Goal: Navigation & Orientation: Understand site structure

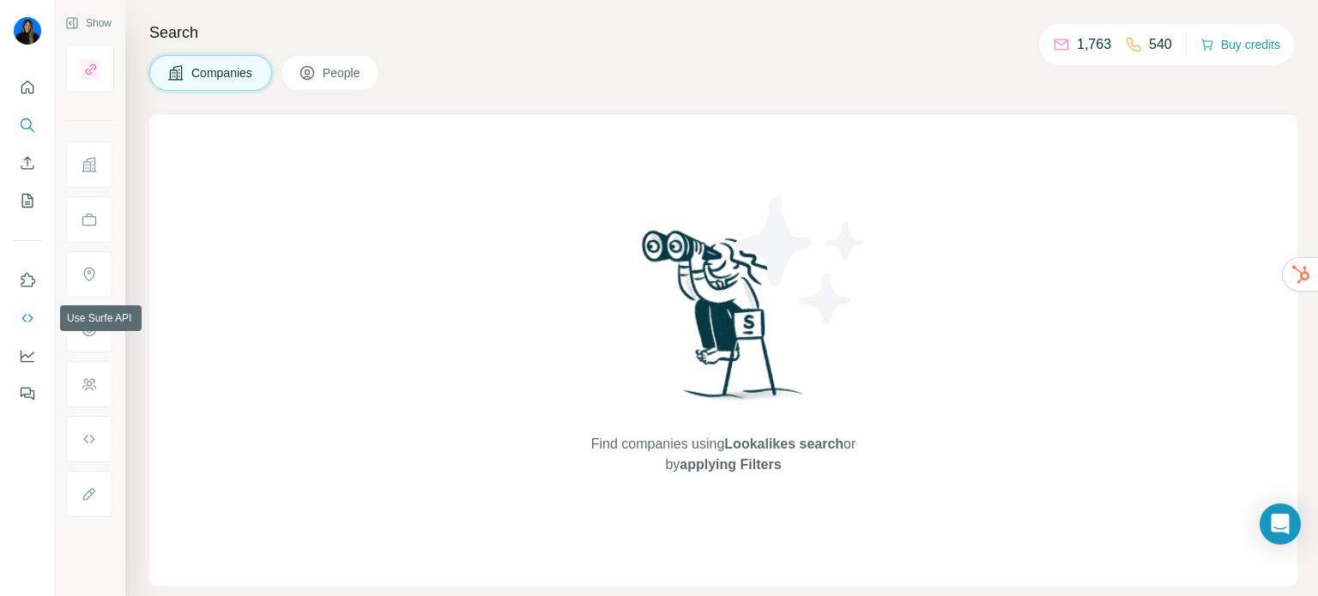
click at [19, 317] on icon "Use Surfe API" at bounding box center [27, 318] width 17 height 17
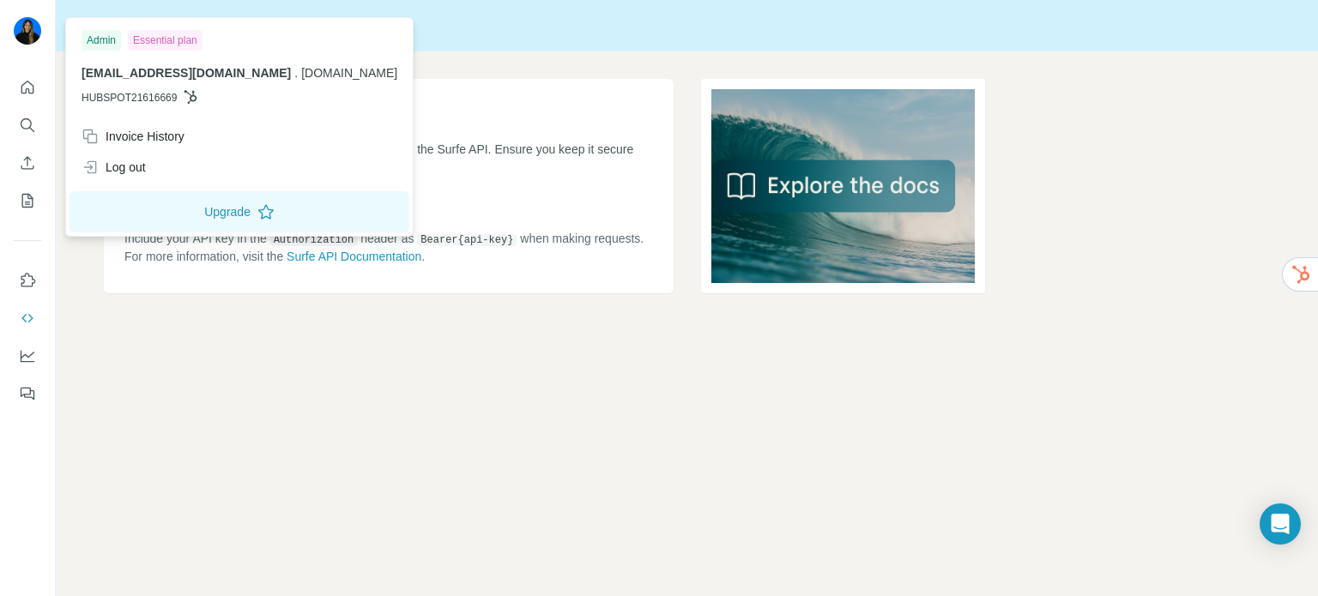
click at [20, 27] on img at bounding box center [27, 30] width 27 height 27
click at [46, 90] on div at bounding box center [27, 236] width 55 height 348
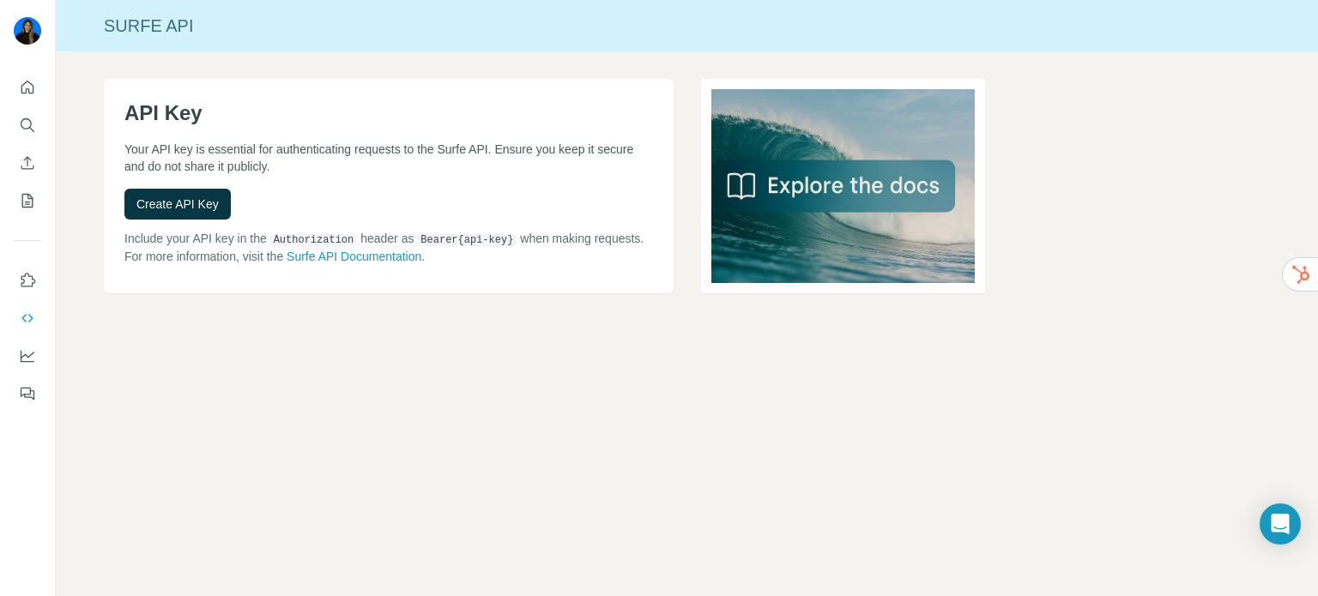
click at [41, 90] on div at bounding box center [27, 236] width 55 height 348
click at [33, 90] on icon "Quick start" at bounding box center [27, 87] width 13 height 13
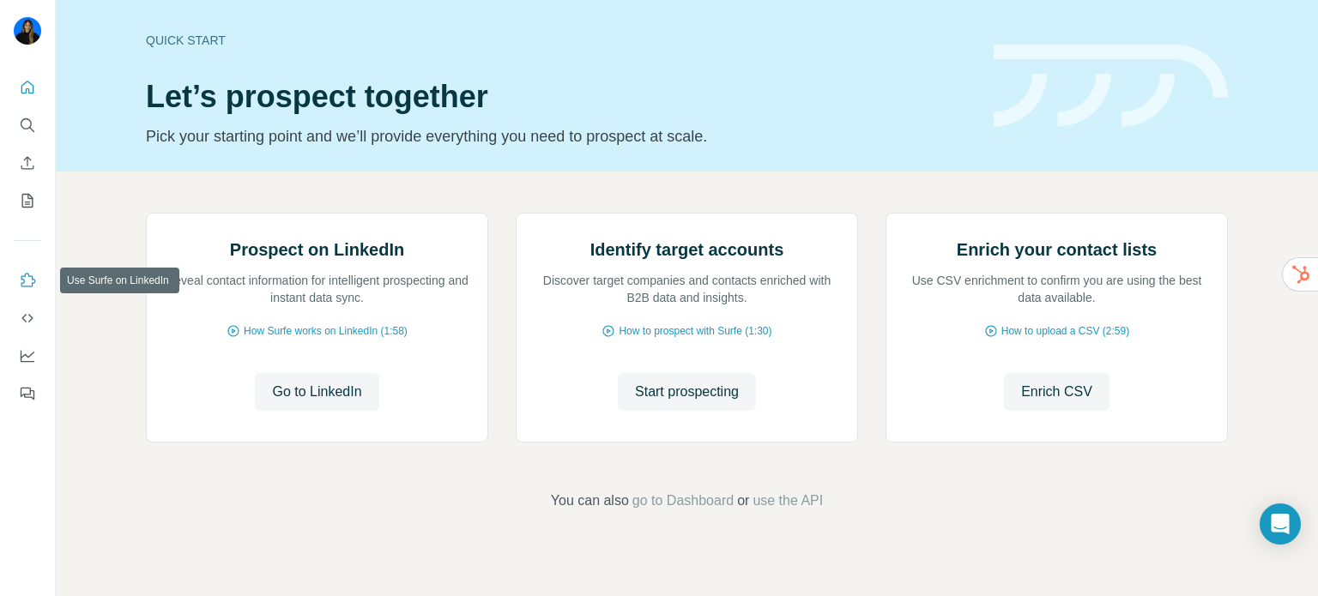
click at [27, 272] on icon "Use Surfe on LinkedIn" at bounding box center [27, 280] width 17 height 17
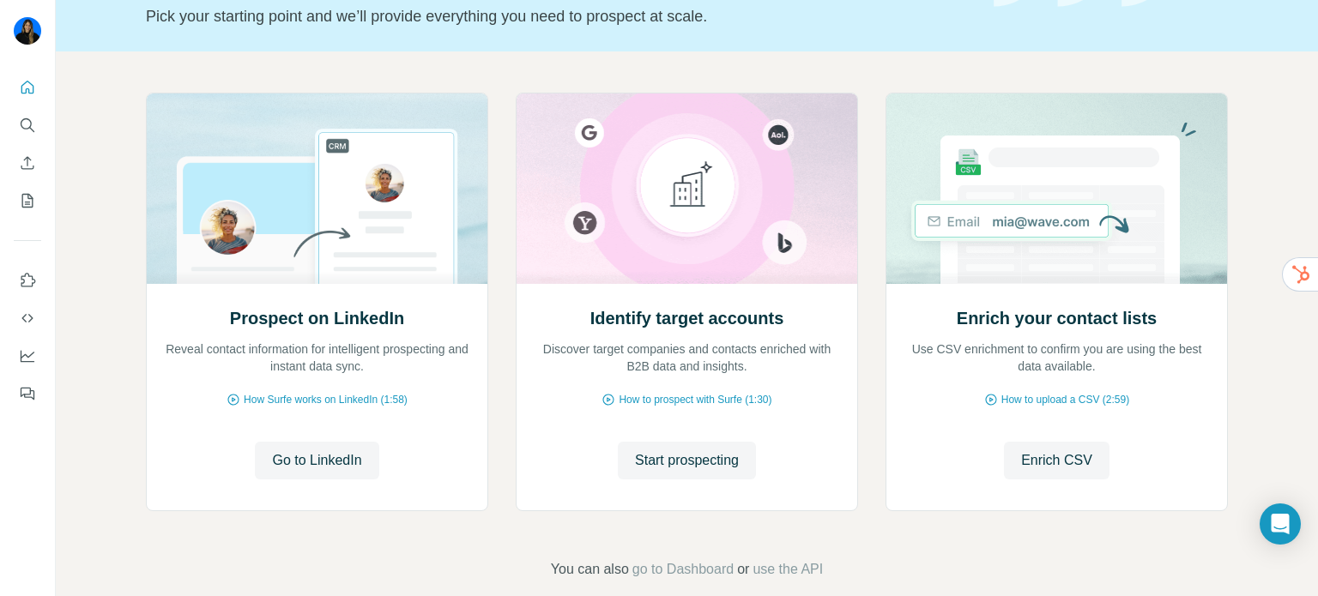
scroll to position [144, 0]
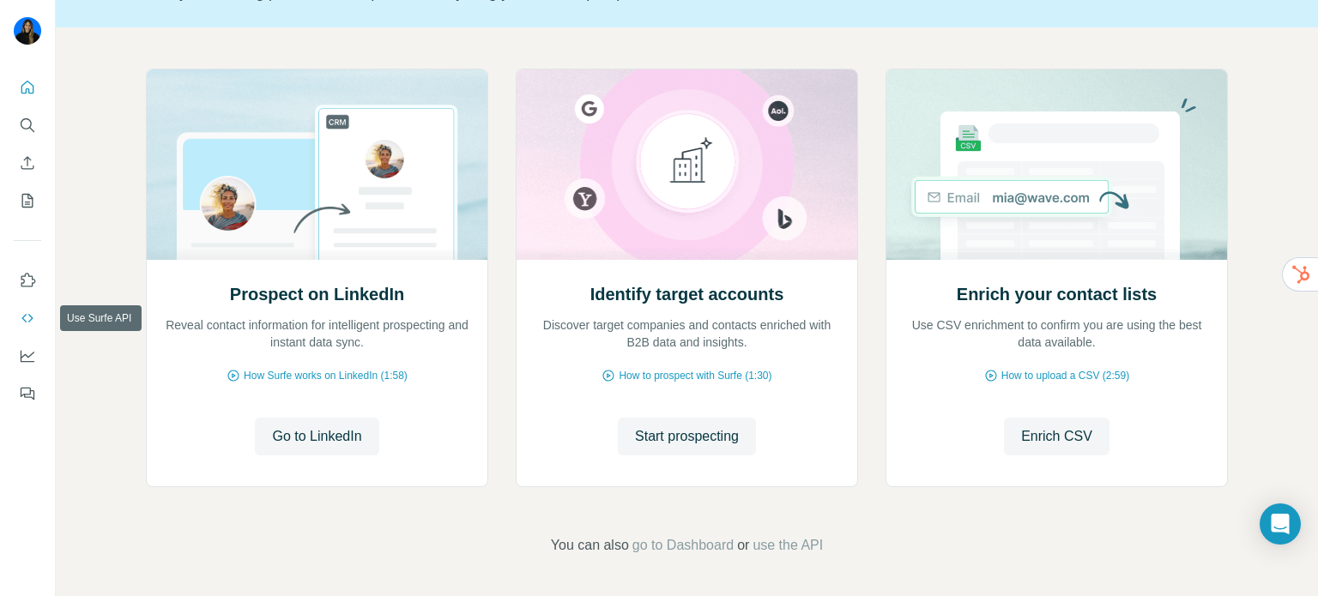
click at [22, 312] on icon "Use Surfe API" at bounding box center [27, 318] width 17 height 17
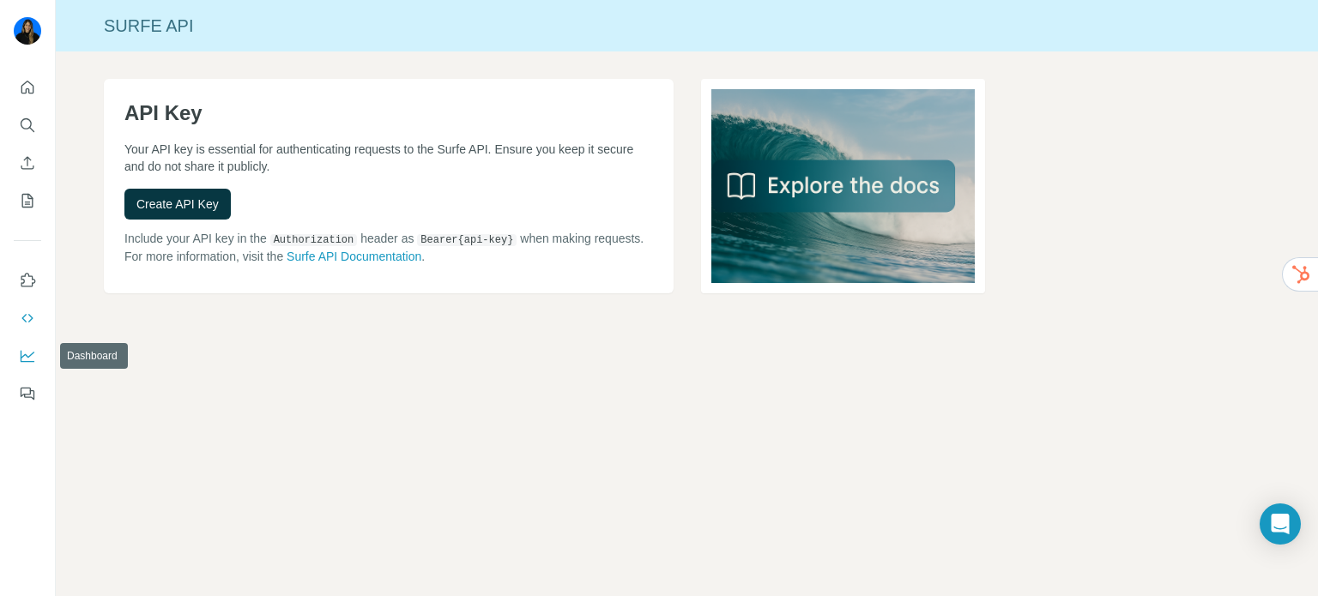
click at [19, 350] on icon "Dashboard" at bounding box center [27, 356] width 17 height 17
